Goal: Find specific fact: Find specific page/section

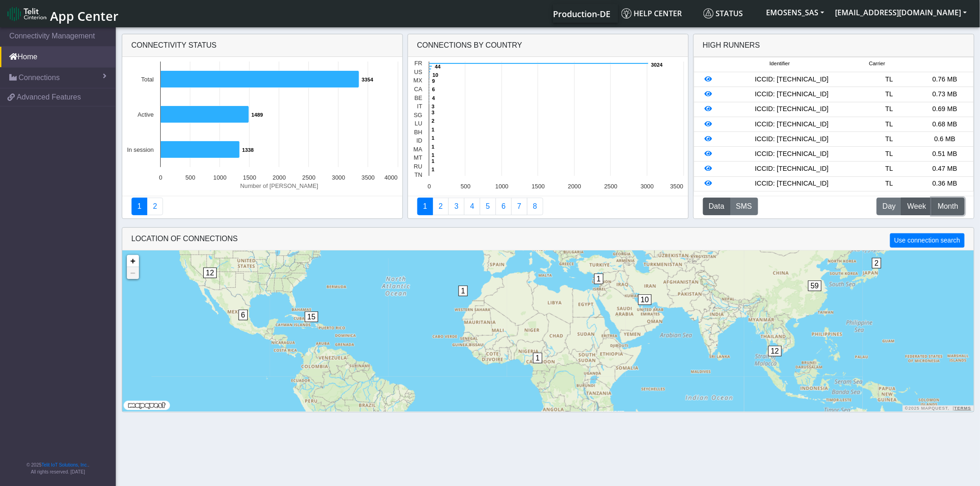
click at [952, 202] on span "Month" at bounding box center [948, 206] width 20 height 11
click at [924, 204] on span "Week" at bounding box center [917, 206] width 19 height 11
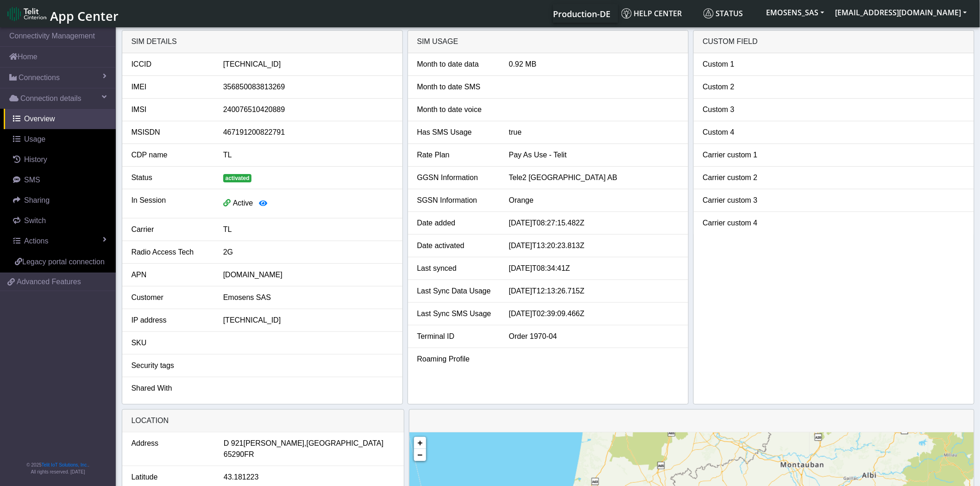
click at [252, 63] on div "89462008002002052136" at bounding box center [308, 64] width 184 height 11
copy div "89462008002002052136"
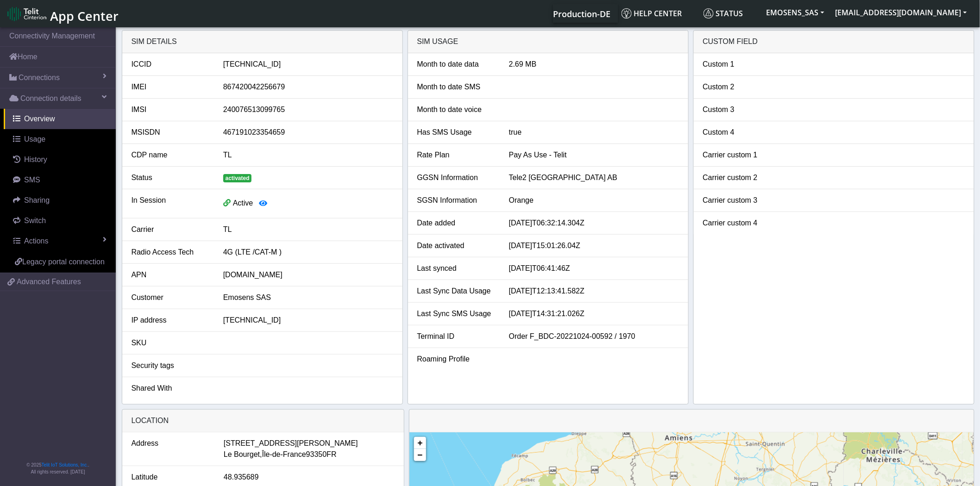
click at [274, 63] on div "89462008022006568259" at bounding box center [308, 64] width 184 height 11
copy div "89462008022006568259"
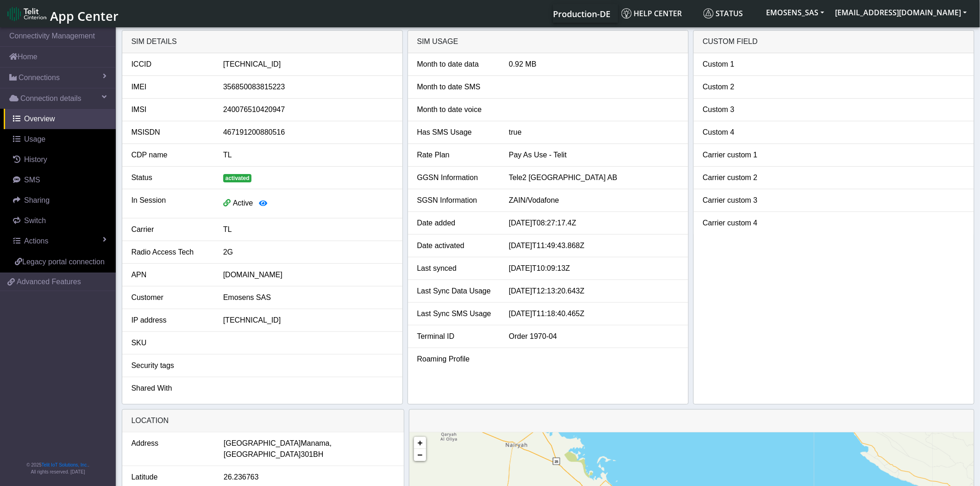
click at [266, 66] on div "89462008002002052714" at bounding box center [308, 64] width 184 height 11
copy div "89462008002002052714"
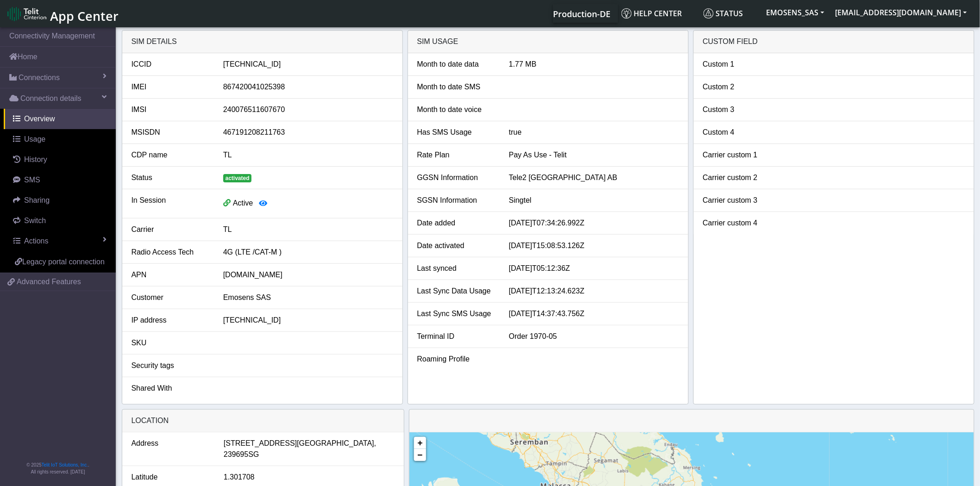
click at [259, 63] on div "89462008012008519145" at bounding box center [308, 64] width 184 height 11
copy div "89462008012008519145"
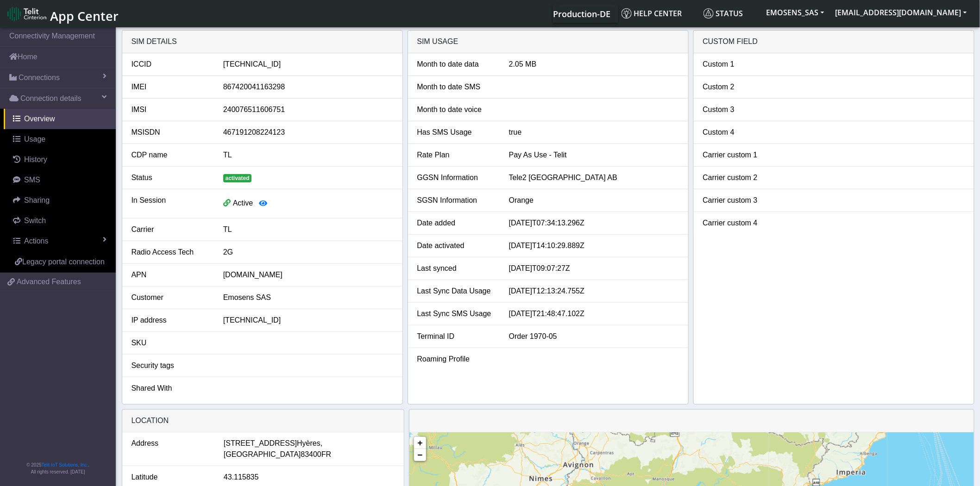
click at [271, 63] on div "[TECHNICAL_ID]" at bounding box center [308, 64] width 184 height 11
copy div "[TECHNICAL_ID]"
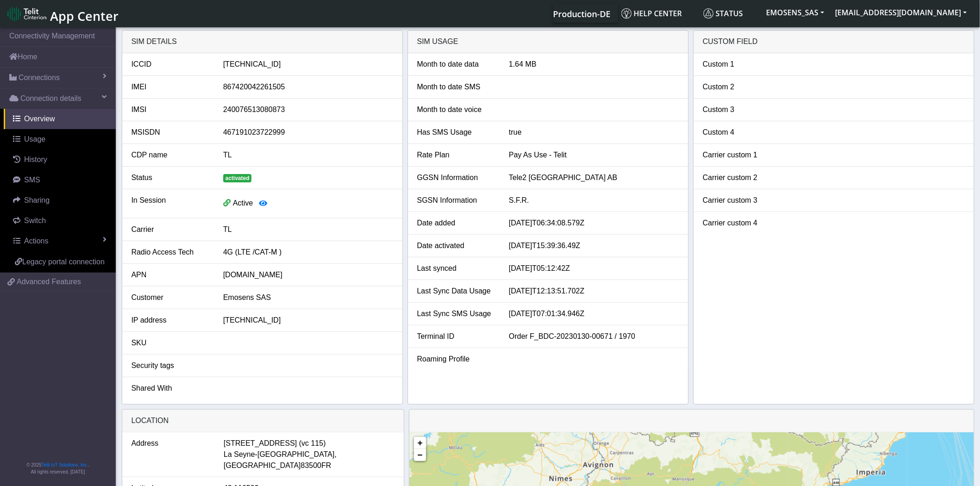
click at [260, 63] on div "89462008022006379335" at bounding box center [308, 64] width 184 height 11
copy div "89462008022006379335"
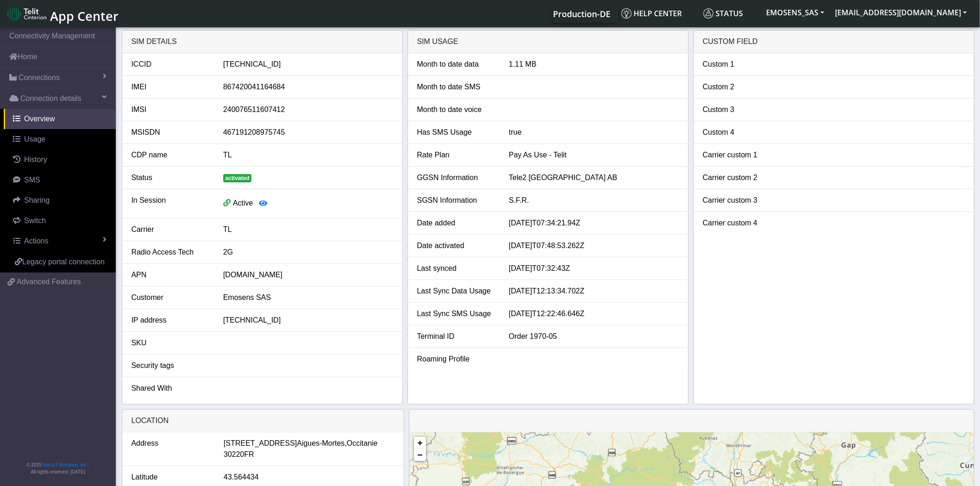
click at [274, 67] on div "[TECHNICAL_ID]" at bounding box center [308, 64] width 184 height 11
copy div "[TECHNICAL_ID]"
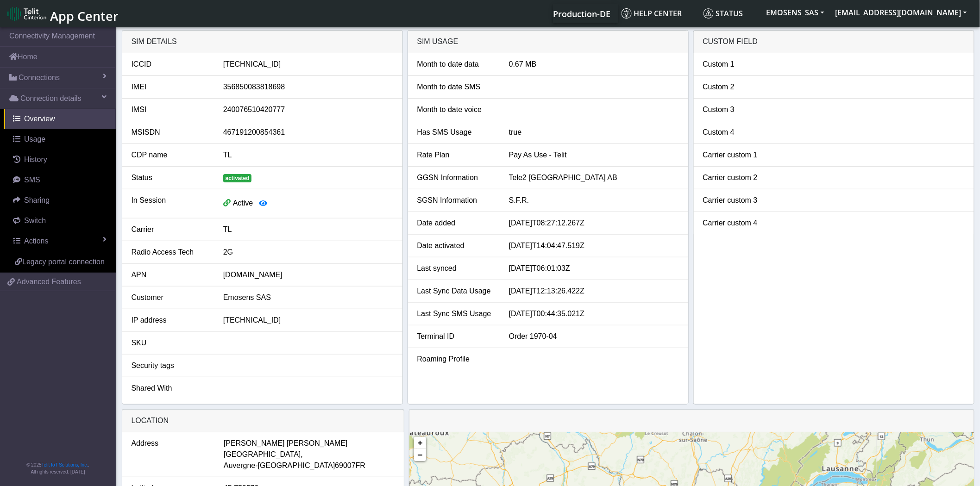
click at [257, 63] on div "89462008002002051013" at bounding box center [308, 64] width 184 height 11
copy div "89462008002002051013"
